Goal: Task Accomplishment & Management: Check status

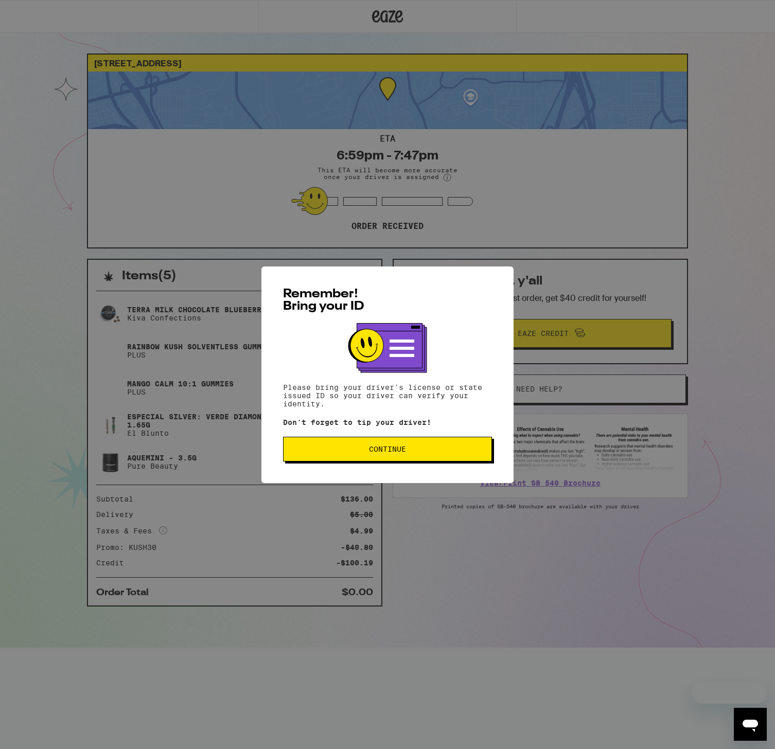
click at [399, 457] on button "Continue" at bounding box center [387, 449] width 209 height 25
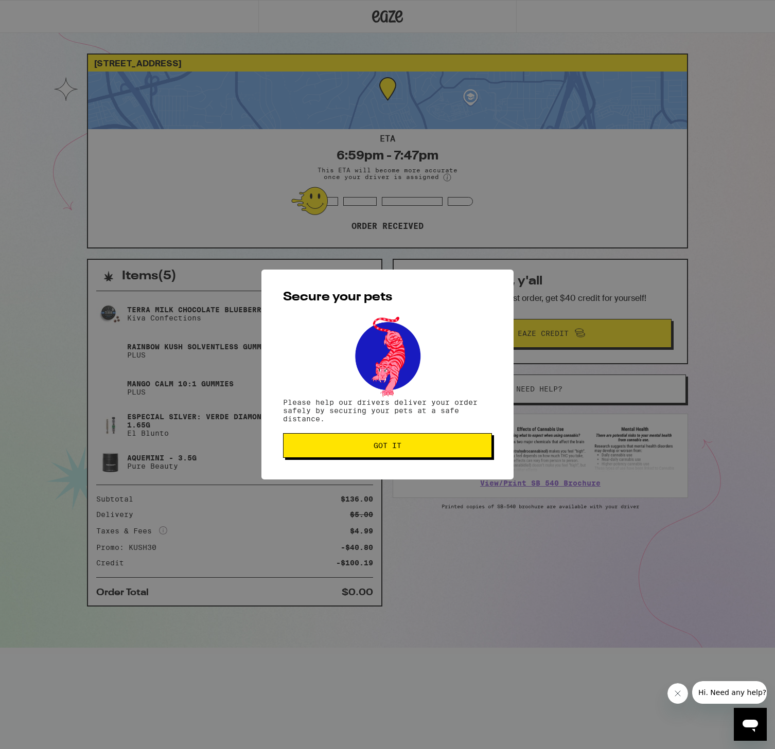
click at [400, 456] on button "Got it" at bounding box center [387, 445] width 209 height 25
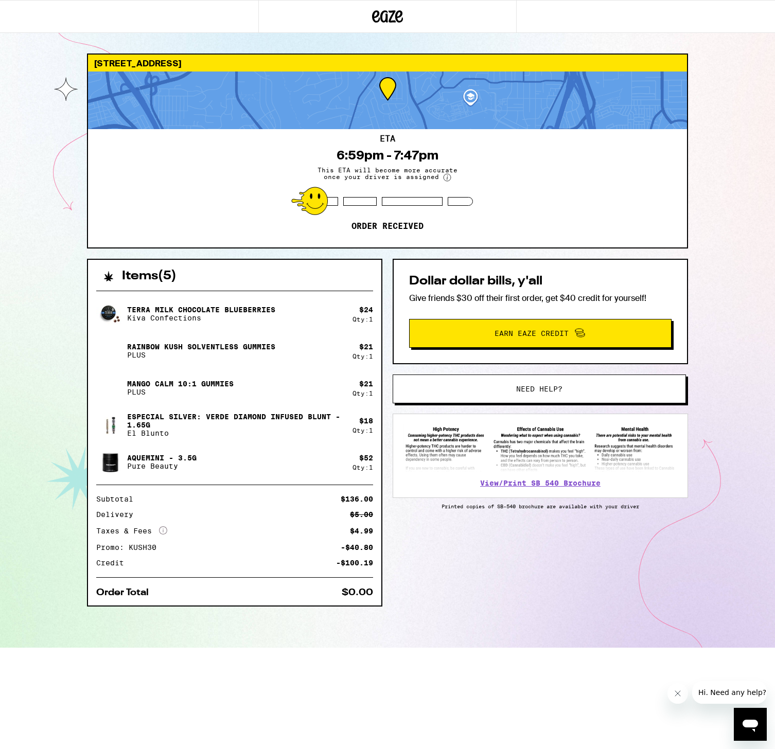
click at [413, 579] on div "Items ( 5 ) Terra Milk Chocolate Blueberries Kiva Confections $ 24 Qty: 1 Rainb…" at bounding box center [387, 453] width 601 height 389
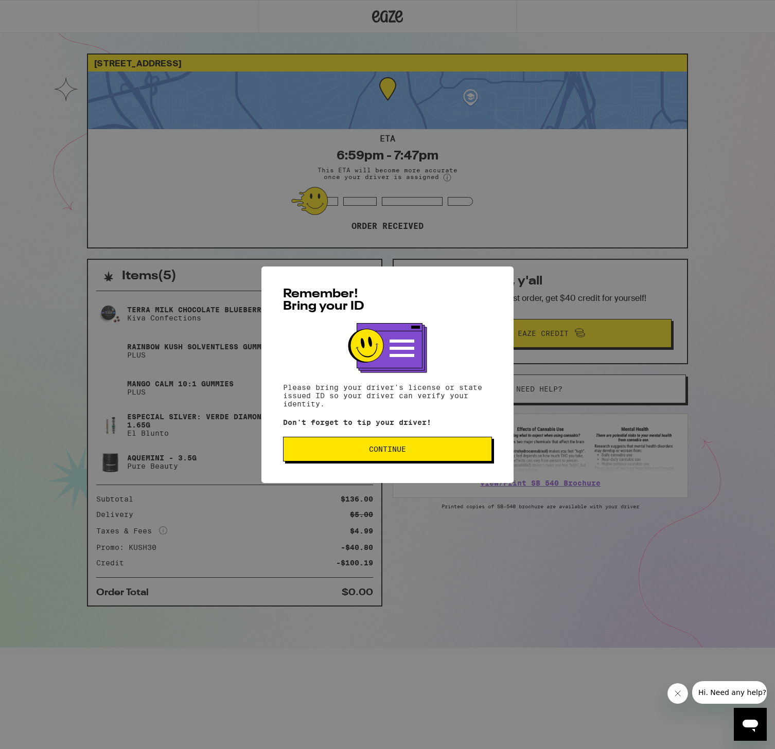
click at [398, 456] on button "Continue" at bounding box center [387, 449] width 209 height 25
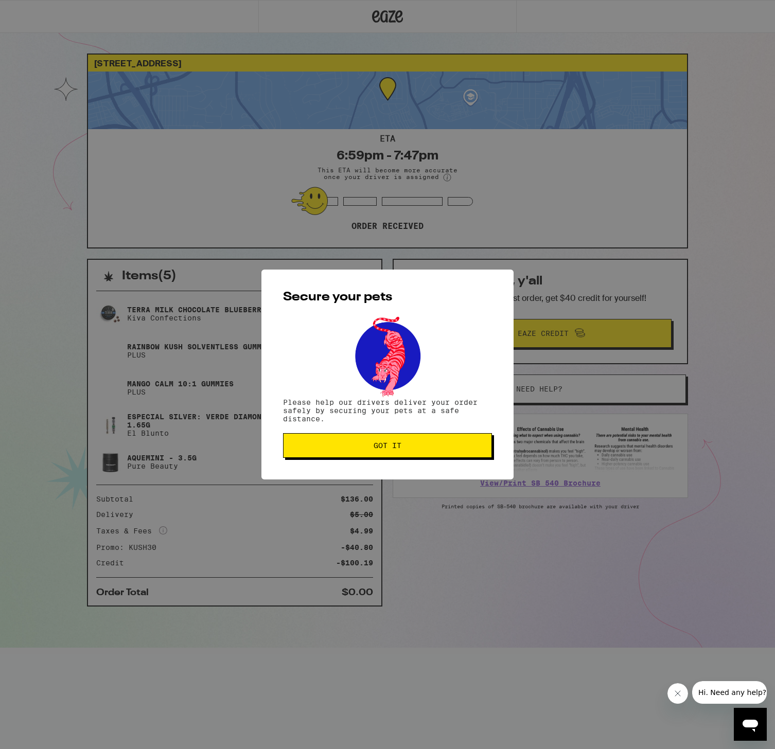
click at [402, 454] on button "Got it" at bounding box center [387, 445] width 209 height 25
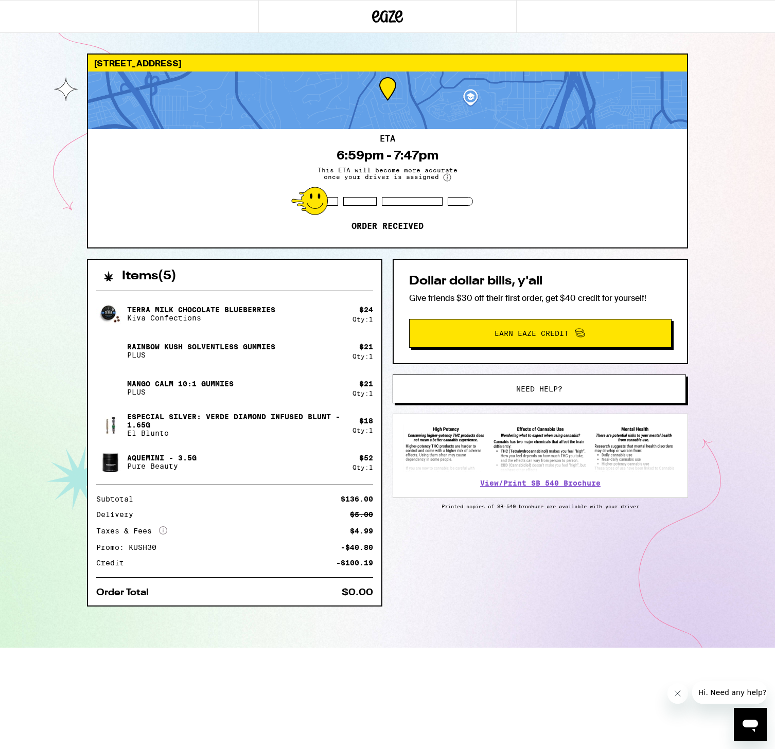
click at [528, 616] on div "Items ( 5 ) Terra Milk Chocolate Blueberries Kiva Confections $ 24 Qty: 1 Rainb…" at bounding box center [387, 453] width 601 height 389
click at [485, 578] on div "Items ( 5 ) Terra Milk Chocolate Blueberries Kiva Confections $ 24 Qty: 1 Rainb…" at bounding box center [387, 453] width 601 height 389
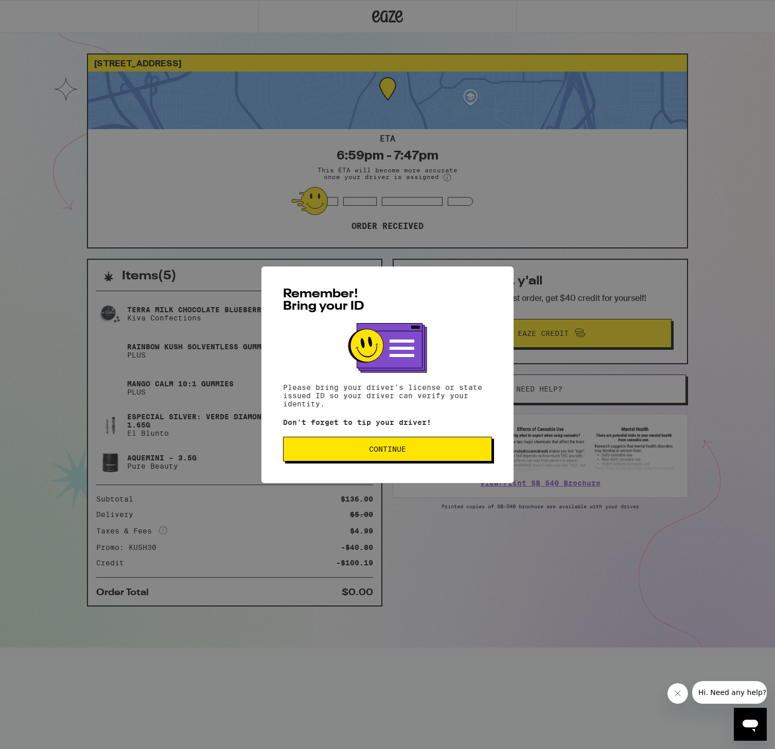
click at [425, 447] on button "Continue" at bounding box center [387, 449] width 209 height 25
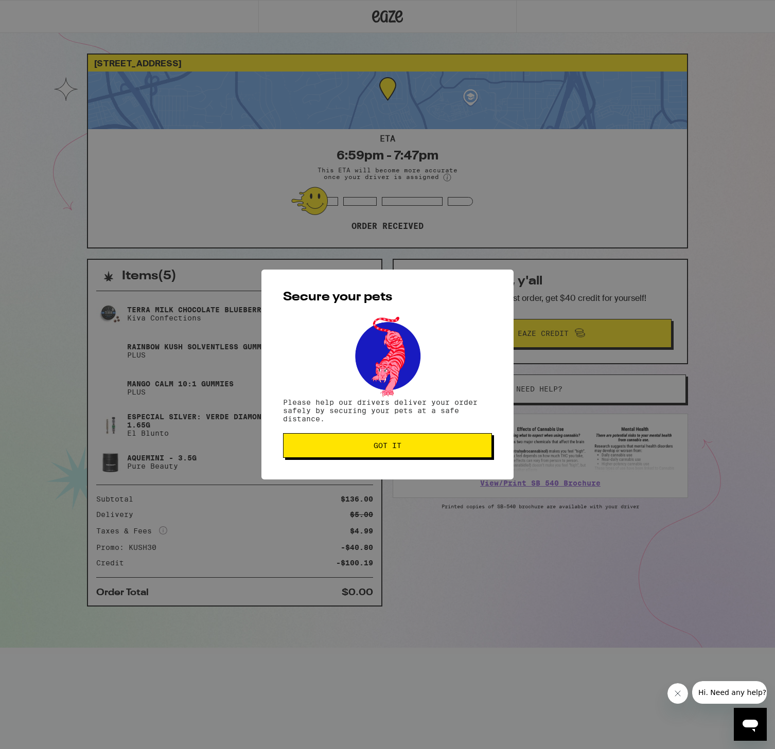
click at [425, 447] on span "Got it" at bounding box center [387, 445] width 191 height 7
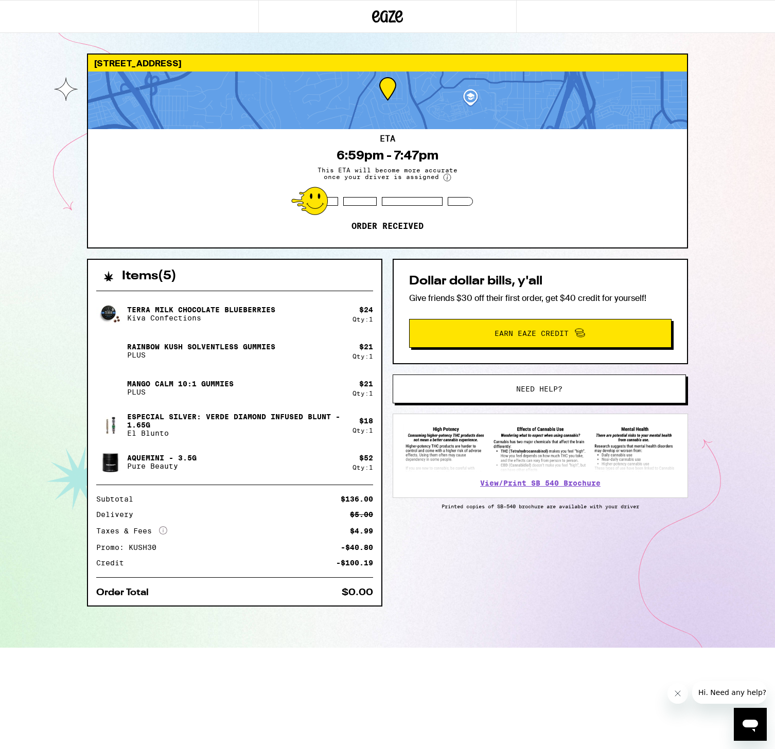
click at [396, 544] on div "Items ( 5 ) Terra Milk Chocolate Blueberries Kiva Confections $ 24 Qty: 1 Rainb…" at bounding box center [387, 453] width 601 height 389
click at [381, 14] on icon at bounding box center [387, 16] width 15 height 12
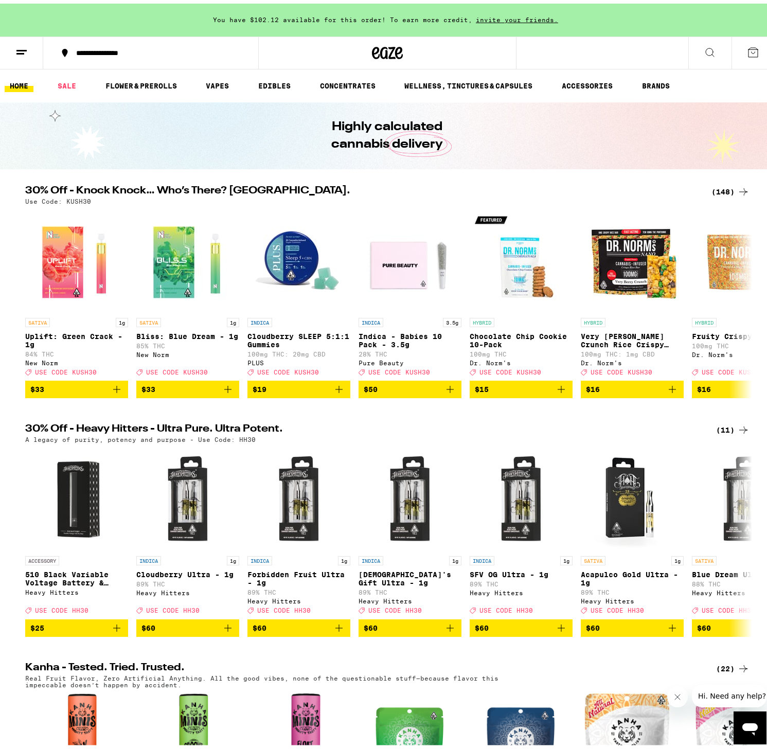
click at [20, 48] on icon at bounding box center [21, 49] width 12 height 12
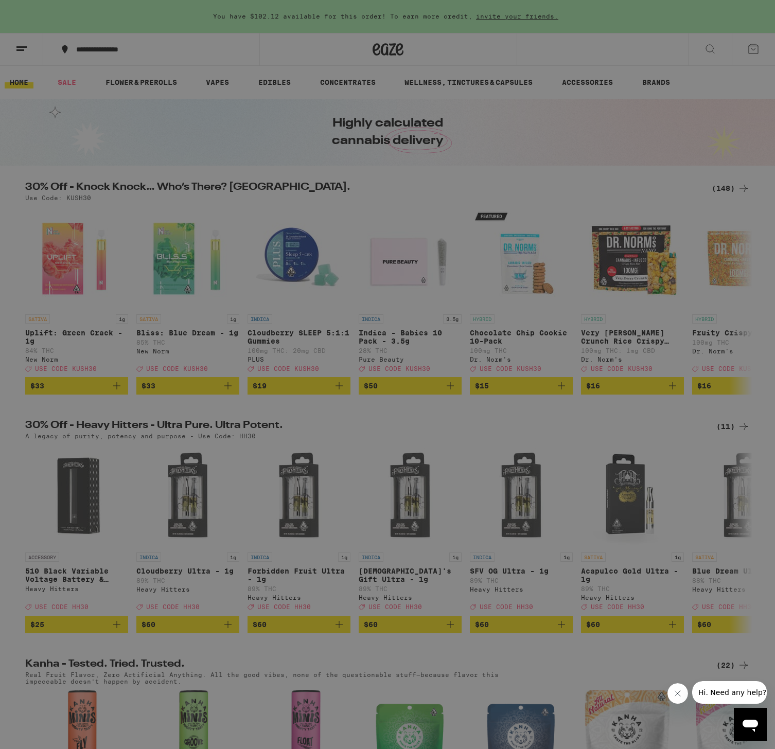
click at [112, 274] on link "Order History" at bounding box center [142, 277] width 181 height 12
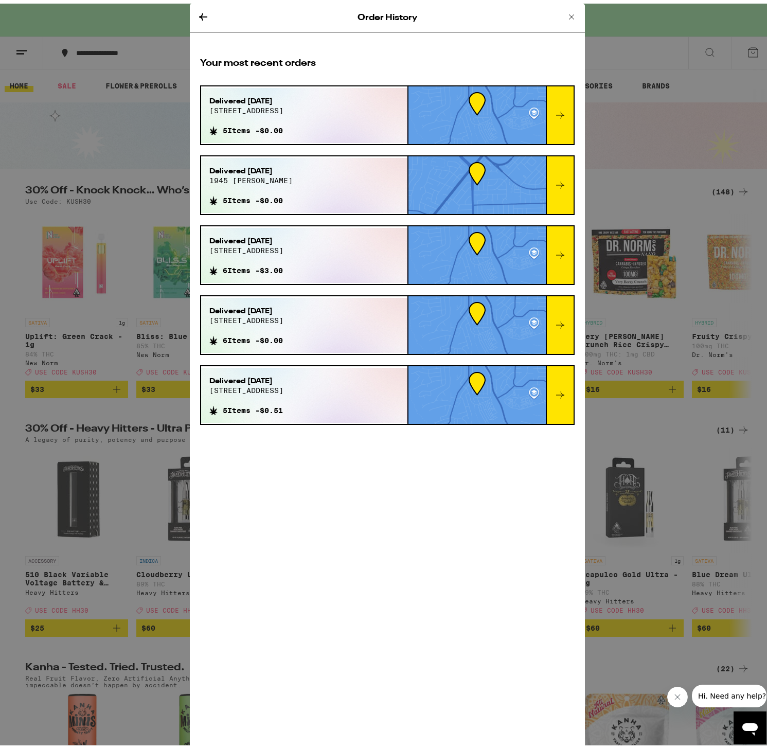
click at [569, 12] on icon at bounding box center [571, 13] width 5 height 5
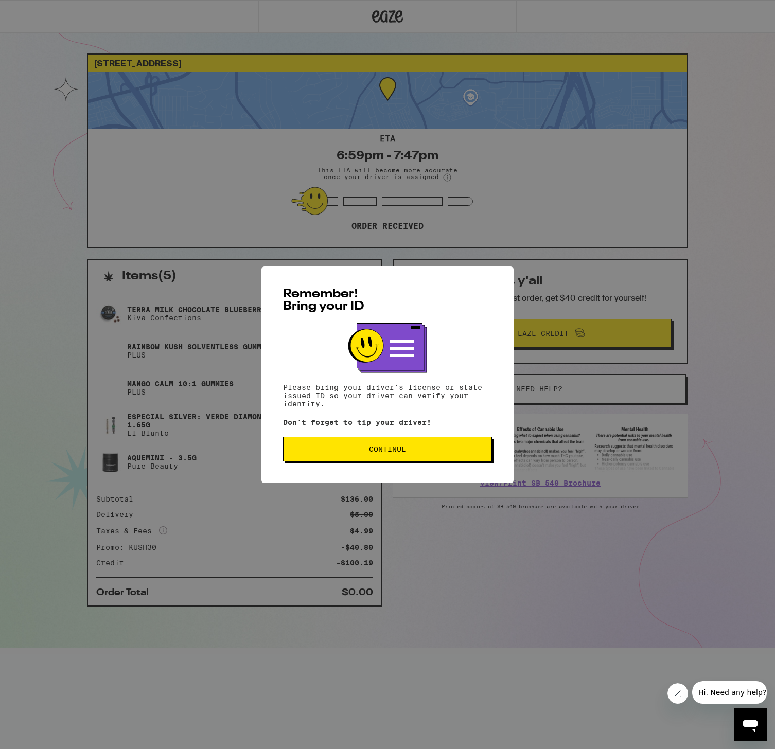
click at [460, 435] on div "Remember! Bring your ID Please bring your driver's license or state issued ID s…" at bounding box center [387, 375] width 252 height 217
click at [453, 439] on button "Continue" at bounding box center [387, 449] width 209 height 25
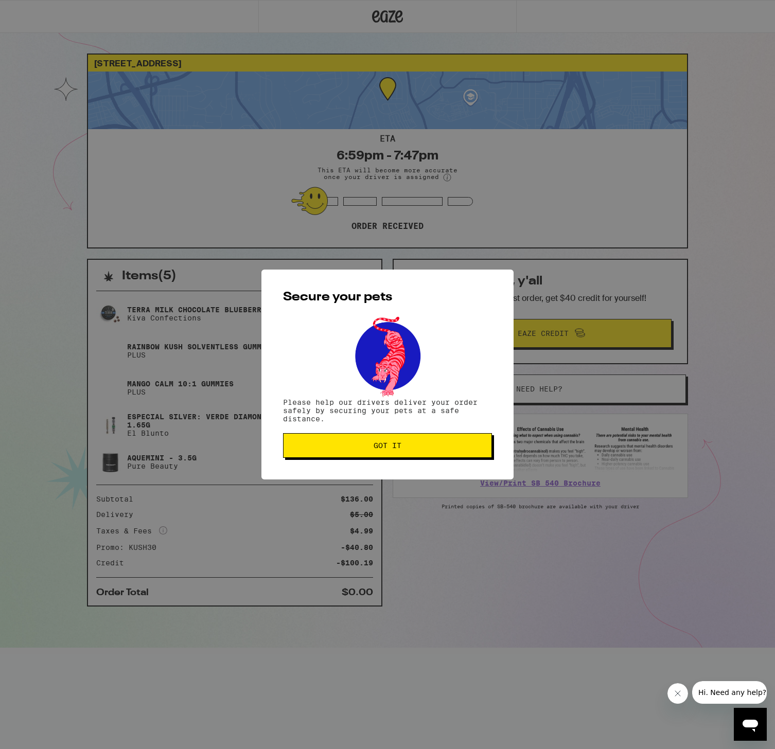
click at [449, 443] on button "Got it" at bounding box center [387, 445] width 209 height 25
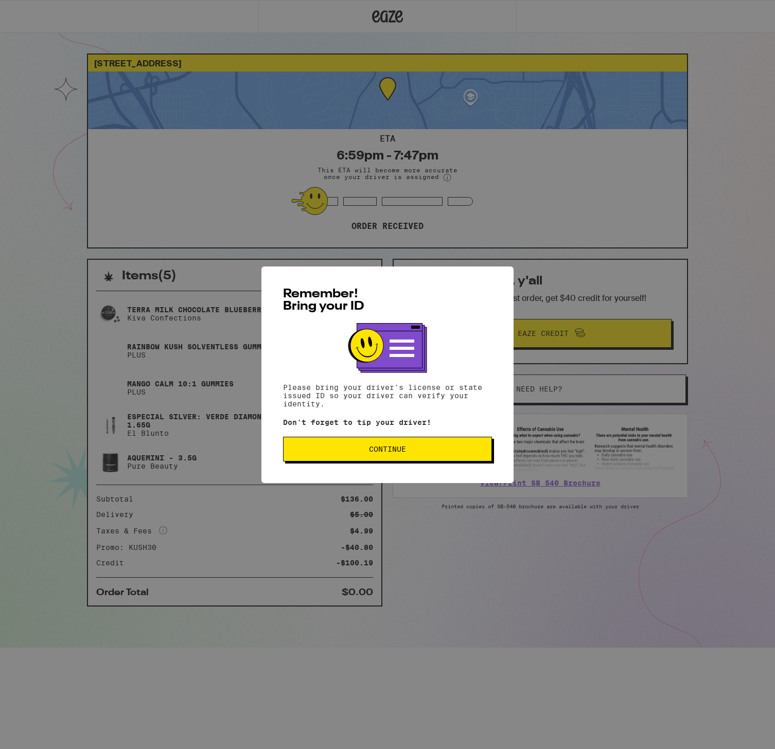
click at [413, 449] on span "Continue" at bounding box center [387, 449] width 191 height 7
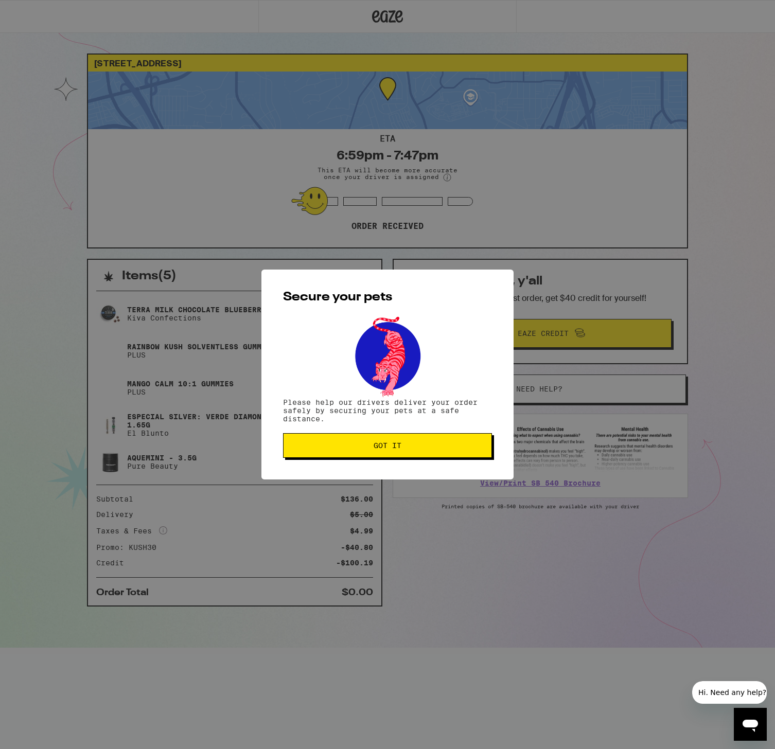
click at [413, 449] on span "Got it" at bounding box center [387, 445] width 191 height 7
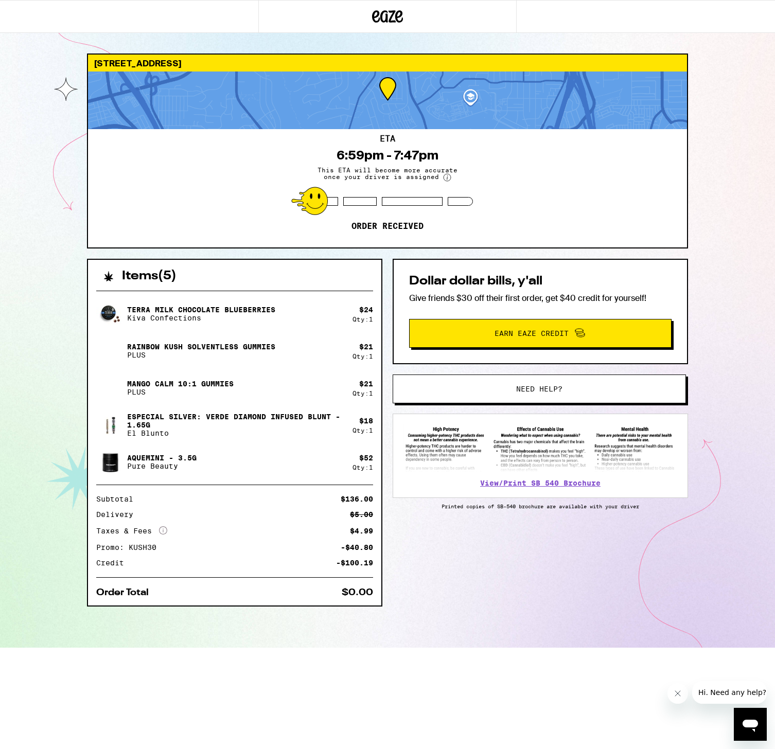
click at [393, 520] on div "Dollar dollar bills, y'all Give friends $30 off their first order, get $40 cred…" at bounding box center [540, 389] width 295 height 261
